Goal: Task Accomplishment & Management: Manage account settings

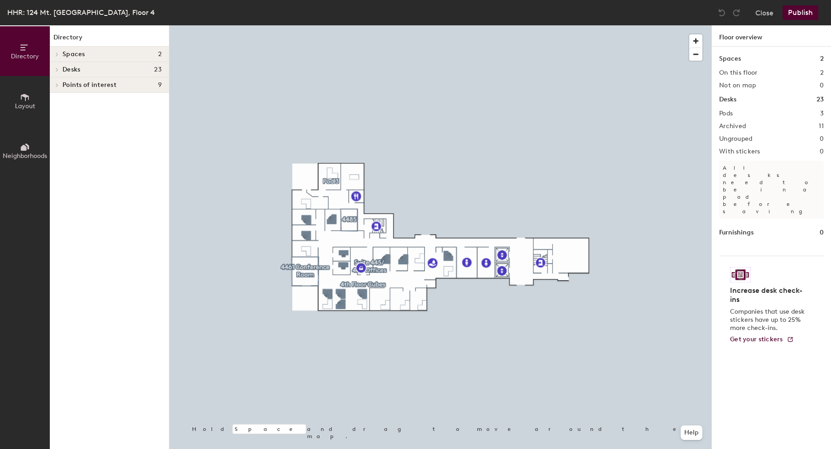
click at [272, 25] on div at bounding box center [440, 25] width 542 height 0
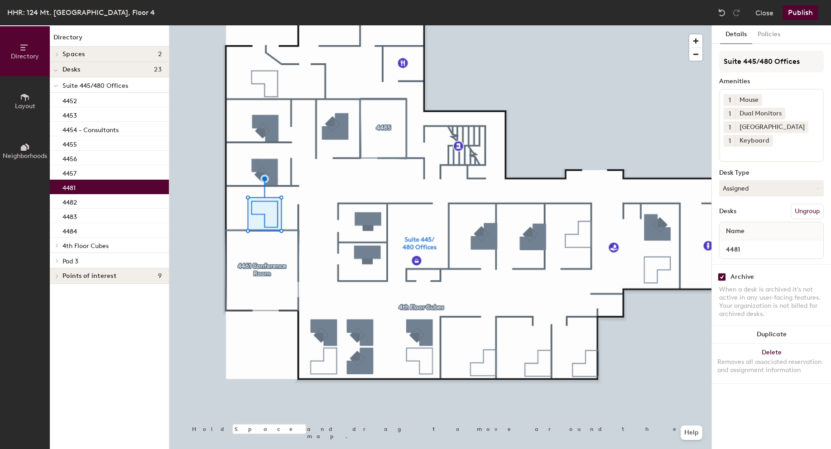
click at [723, 277] on input "checkbox" at bounding box center [722, 277] width 8 height 8
checkbox input "false"
click at [797, 9] on button "Publish" at bounding box center [801, 12] width 36 height 14
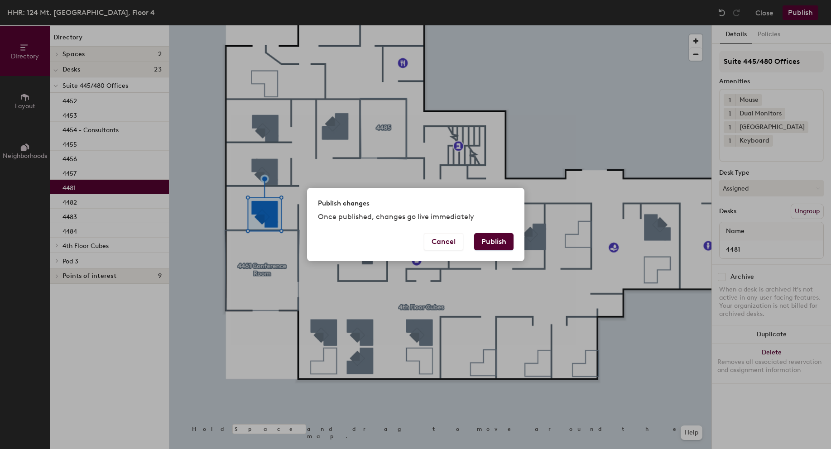
click at [492, 240] on button "Publish" at bounding box center [493, 241] width 39 height 17
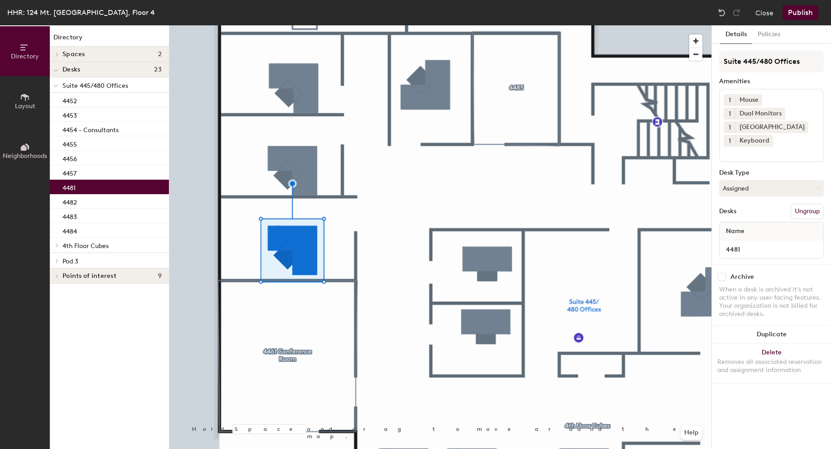
click at [800, 8] on button "Publish" at bounding box center [801, 12] width 36 height 14
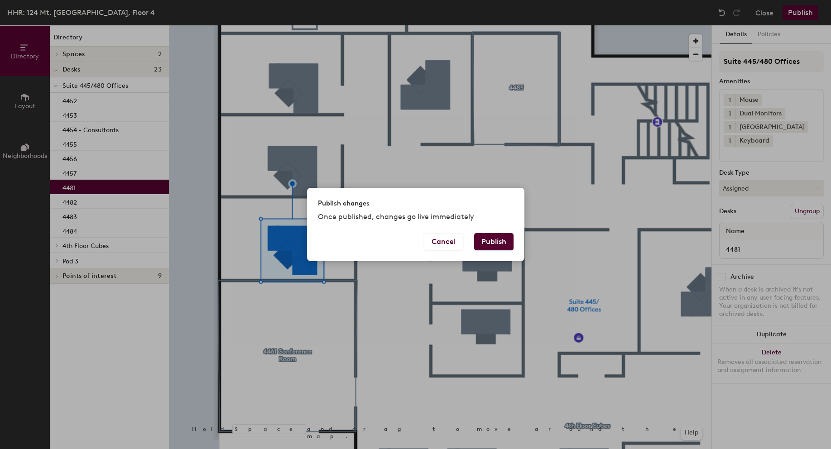
click at [495, 236] on button "Publish" at bounding box center [493, 241] width 39 height 17
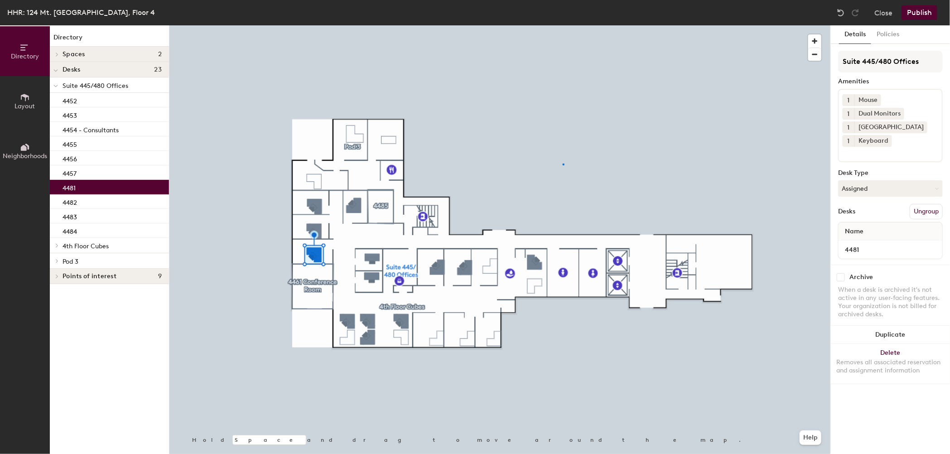
click at [563, 25] on div at bounding box center [499, 25] width 661 height 0
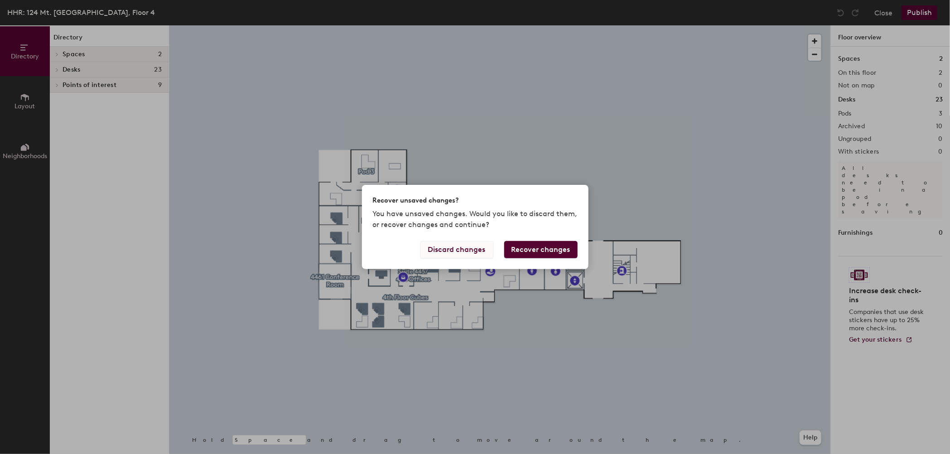
click at [471, 250] on button "Discard changes" at bounding box center [456, 249] width 73 height 17
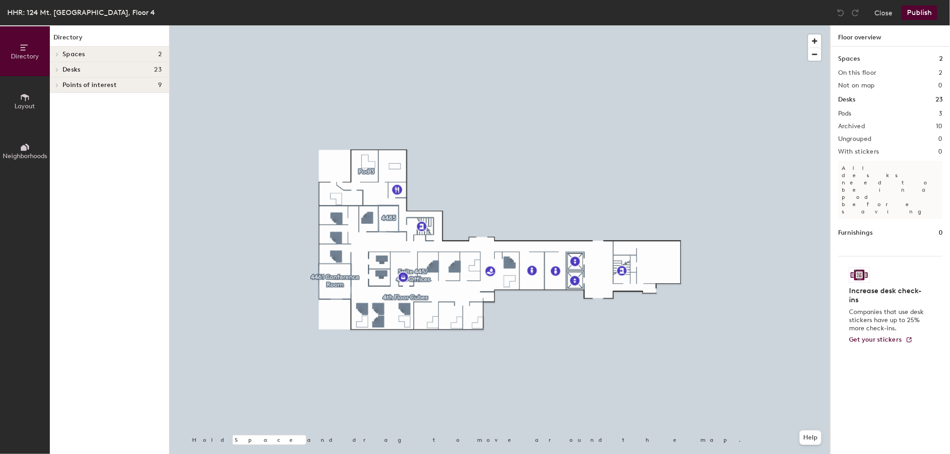
click at [337, 25] on div at bounding box center [499, 25] width 661 height 0
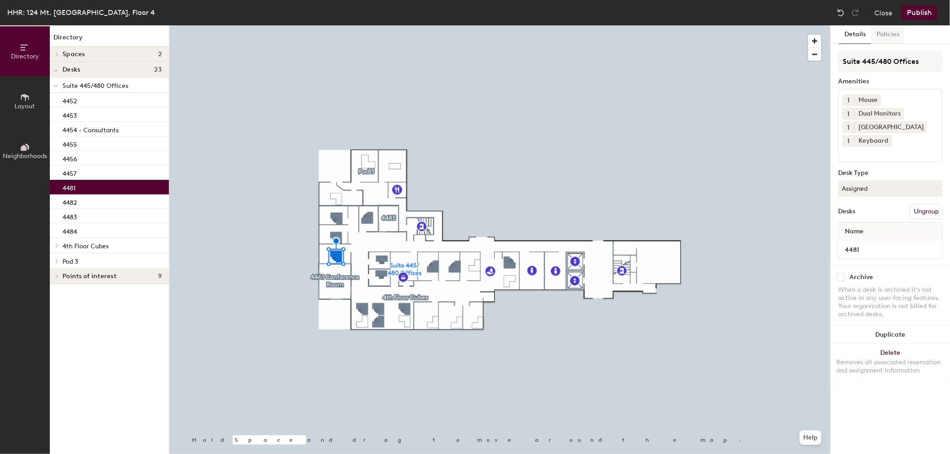
click at [895, 37] on button "Policies" at bounding box center [888, 34] width 34 height 19
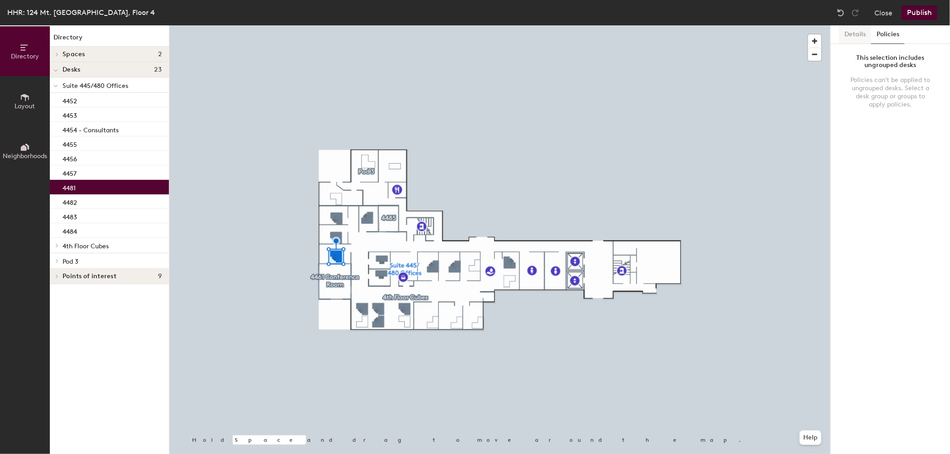
click at [855, 36] on button "Details" at bounding box center [855, 34] width 32 height 19
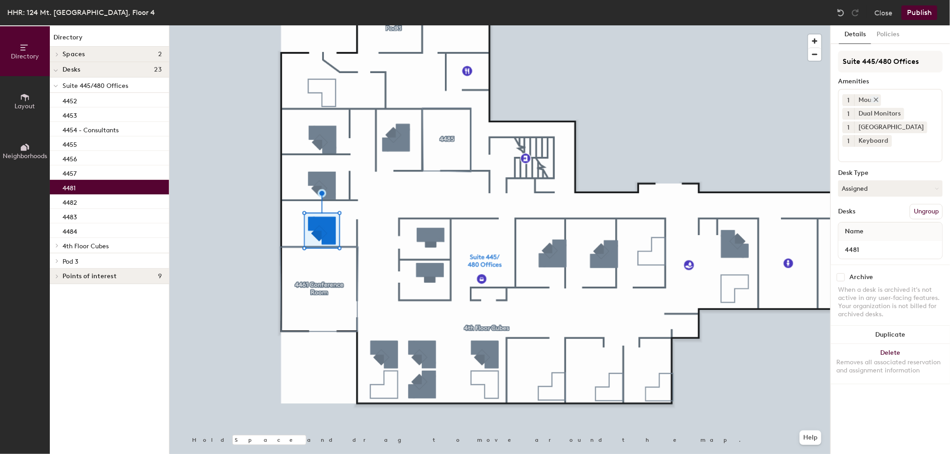
click at [868, 98] on div "Mouse" at bounding box center [867, 100] width 27 height 12
click at [875, 101] on icon at bounding box center [876, 99] width 6 height 6
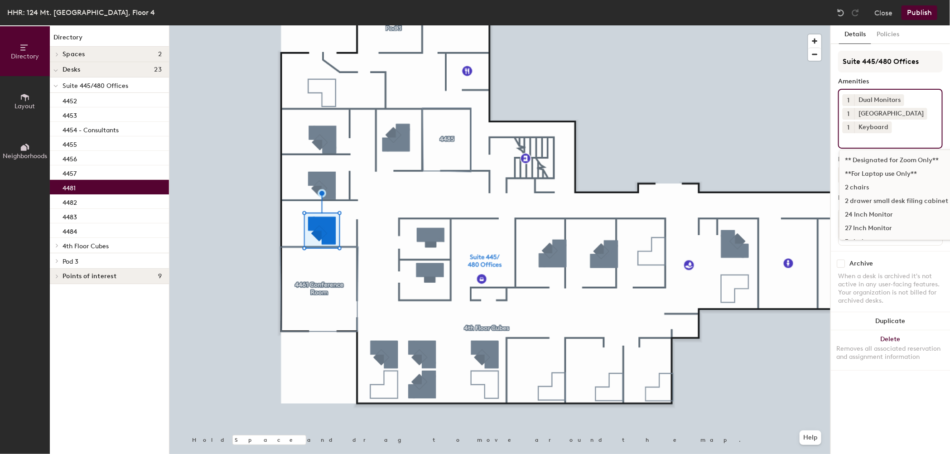
click at [940, 132] on div "1 Dual Monitors 1 Docking Station 1 Keyboard ** Designated for Zoom Only** **Fo…" at bounding box center [890, 119] width 105 height 60
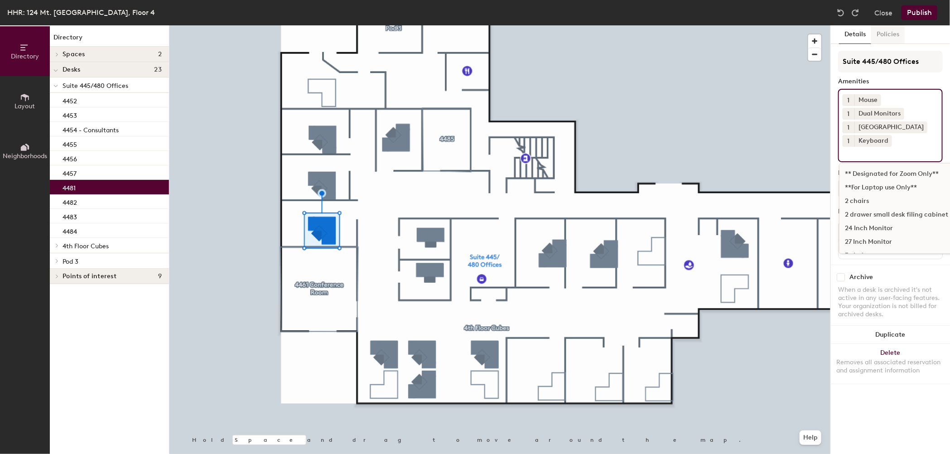
click at [888, 37] on button "Policies" at bounding box center [888, 34] width 34 height 19
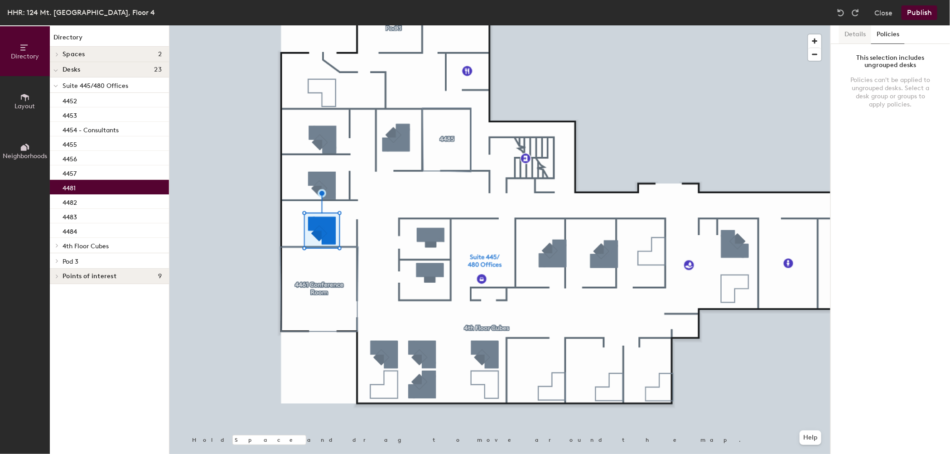
click at [854, 34] on button "Details" at bounding box center [855, 34] width 32 height 19
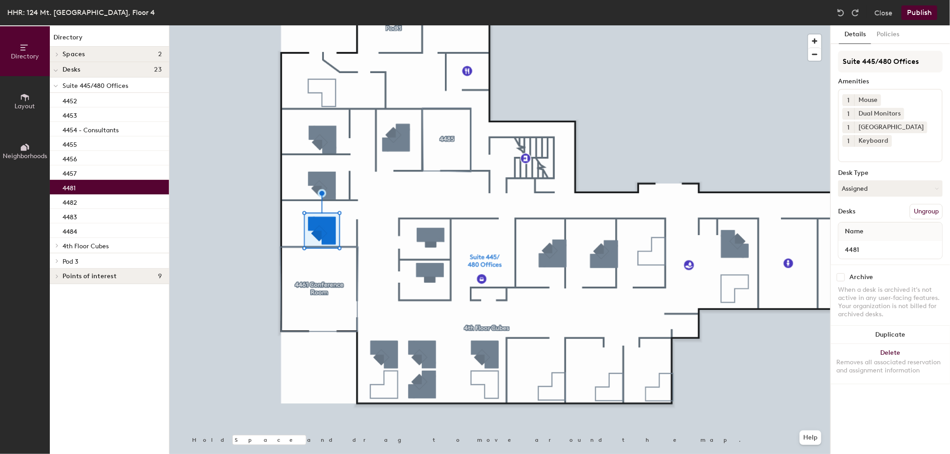
click at [873, 234] on div "Name" at bounding box center [890, 231] width 104 height 18
click at [866, 228] on span "Name" at bounding box center [854, 231] width 28 height 16
click at [870, 247] on input "4481" at bounding box center [890, 249] width 100 height 13
click at [878, 226] on div "Name" at bounding box center [890, 231] width 104 height 18
click at [859, 232] on span "Name" at bounding box center [854, 231] width 28 height 16
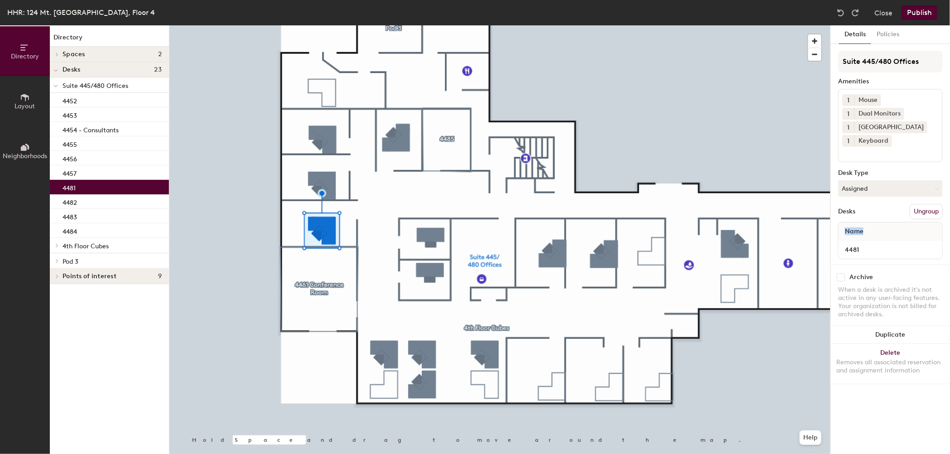
click at [859, 232] on span "Name" at bounding box center [854, 231] width 28 height 16
click at [875, 211] on div "Desks Ungroup" at bounding box center [890, 211] width 105 height 15
click at [866, 188] on button "Assigned" at bounding box center [890, 188] width 105 height 16
click at [856, 245] on div "Hoteled" at bounding box center [883, 244] width 91 height 14
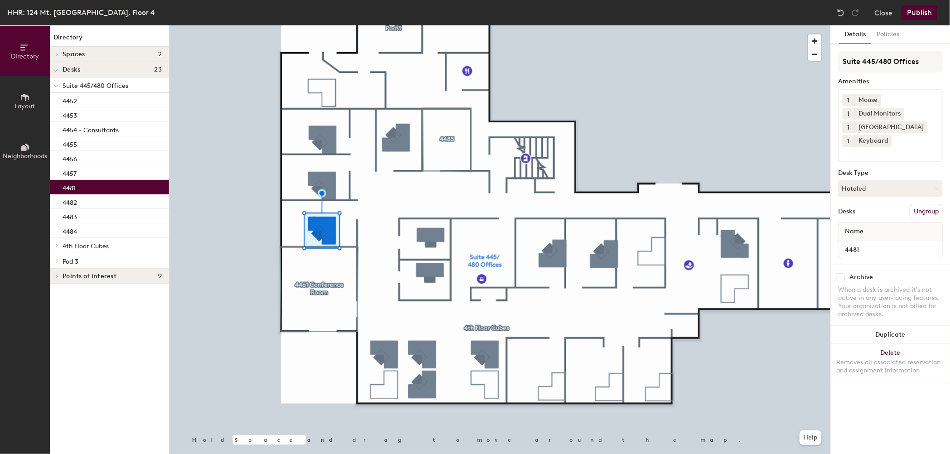
click at [928, 155] on div "1 Mouse 1 Dual Monitors 1 Docking Station 1 Keyboard" at bounding box center [890, 125] width 105 height 73
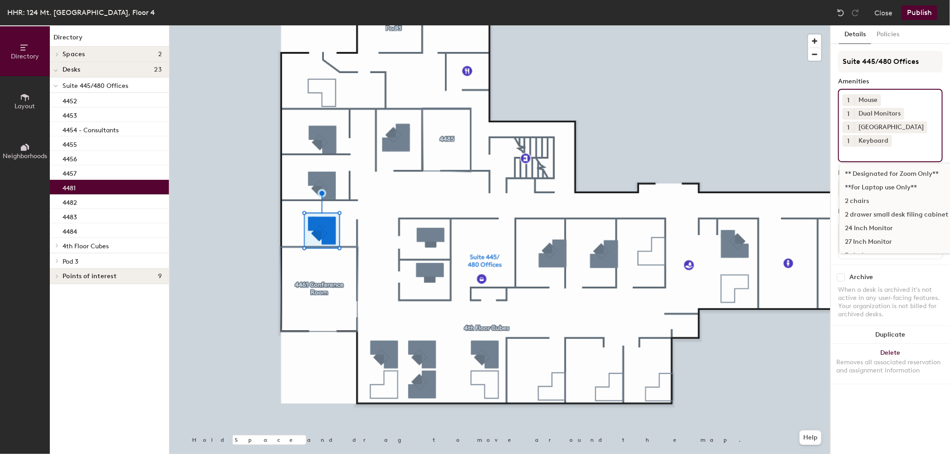
click at [916, 14] on button "Publish" at bounding box center [919, 12] width 36 height 14
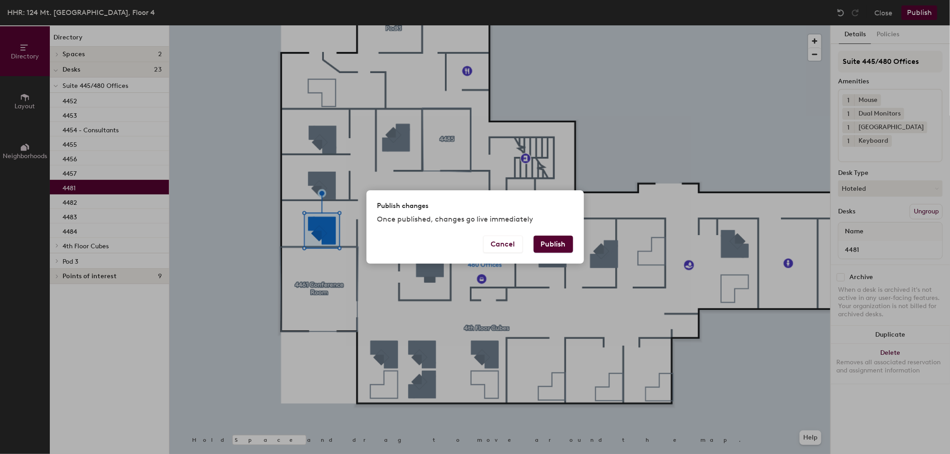
click at [560, 240] on button "Publish" at bounding box center [552, 243] width 39 height 17
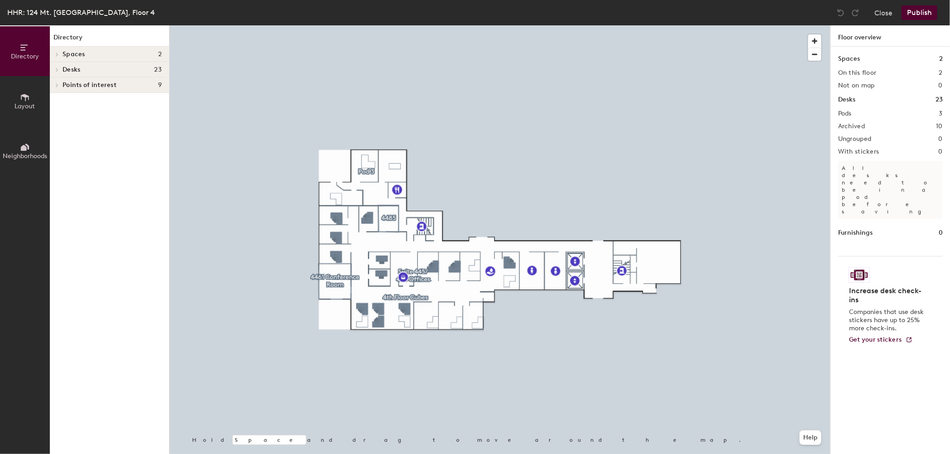
click at [334, 25] on div at bounding box center [499, 25] width 661 height 0
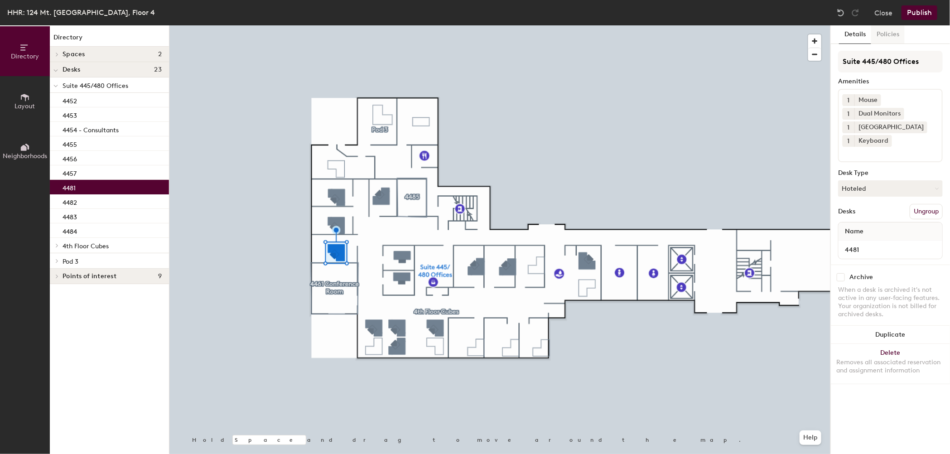
click at [887, 35] on button "Policies" at bounding box center [888, 34] width 34 height 19
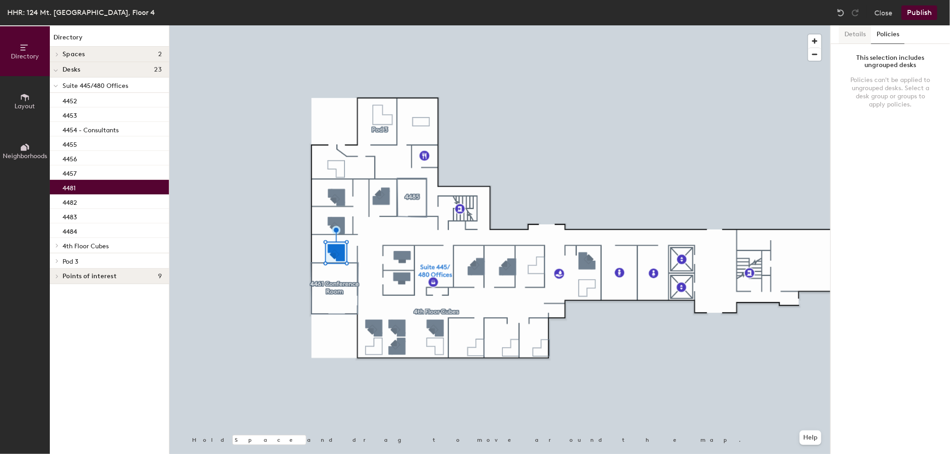
click at [850, 34] on button "Details" at bounding box center [855, 34] width 32 height 19
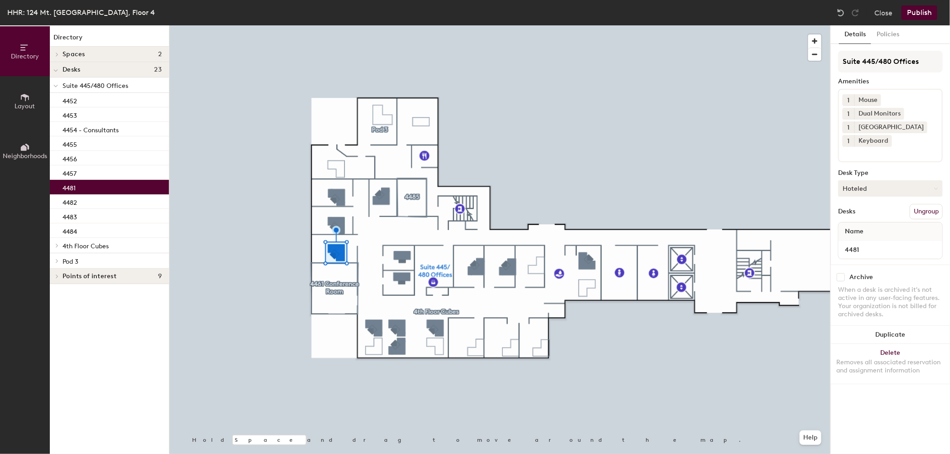
click at [859, 190] on button "Hoteled" at bounding box center [890, 188] width 105 height 16
click at [863, 188] on button "Hoteled" at bounding box center [890, 188] width 105 height 16
click at [859, 216] on div "Assigned" at bounding box center [883, 217] width 91 height 14
click at [866, 188] on button "Assigned" at bounding box center [890, 188] width 105 height 16
click at [854, 238] on div "Hoteled" at bounding box center [883, 244] width 91 height 14
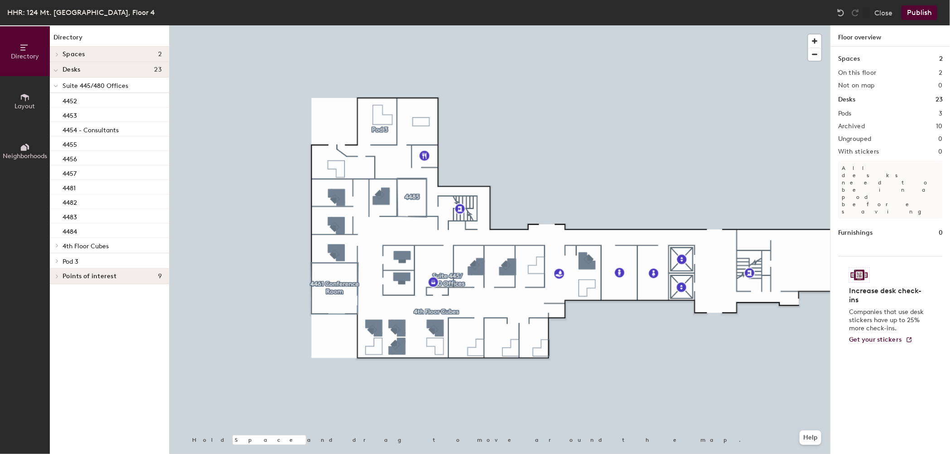
click at [780, 25] on div at bounding box center [499, 25] width 661 height 0
click at [880, 12] on button "Close" at bounding box center [883, 12] width 18 height 14
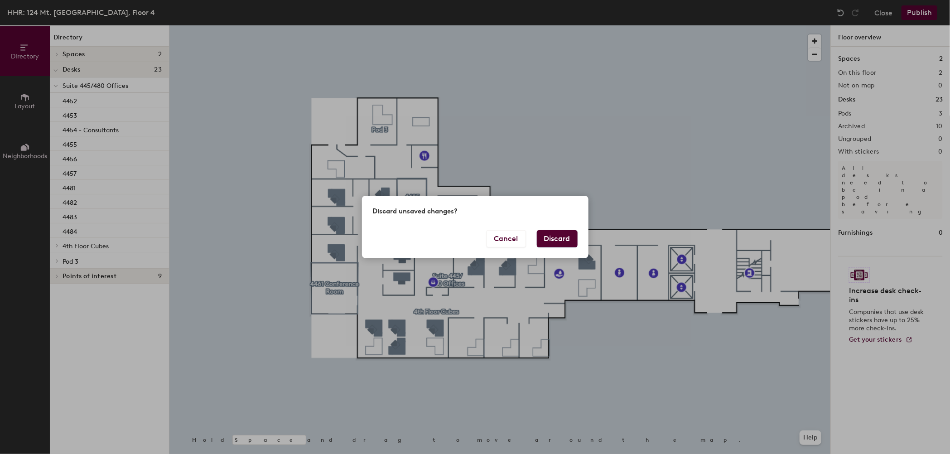
click at [550, 240] on button "Discard" at bounding box center [557, 238] width 41 height 17
